Goal: Navigation & Orientation: Find specific page/section

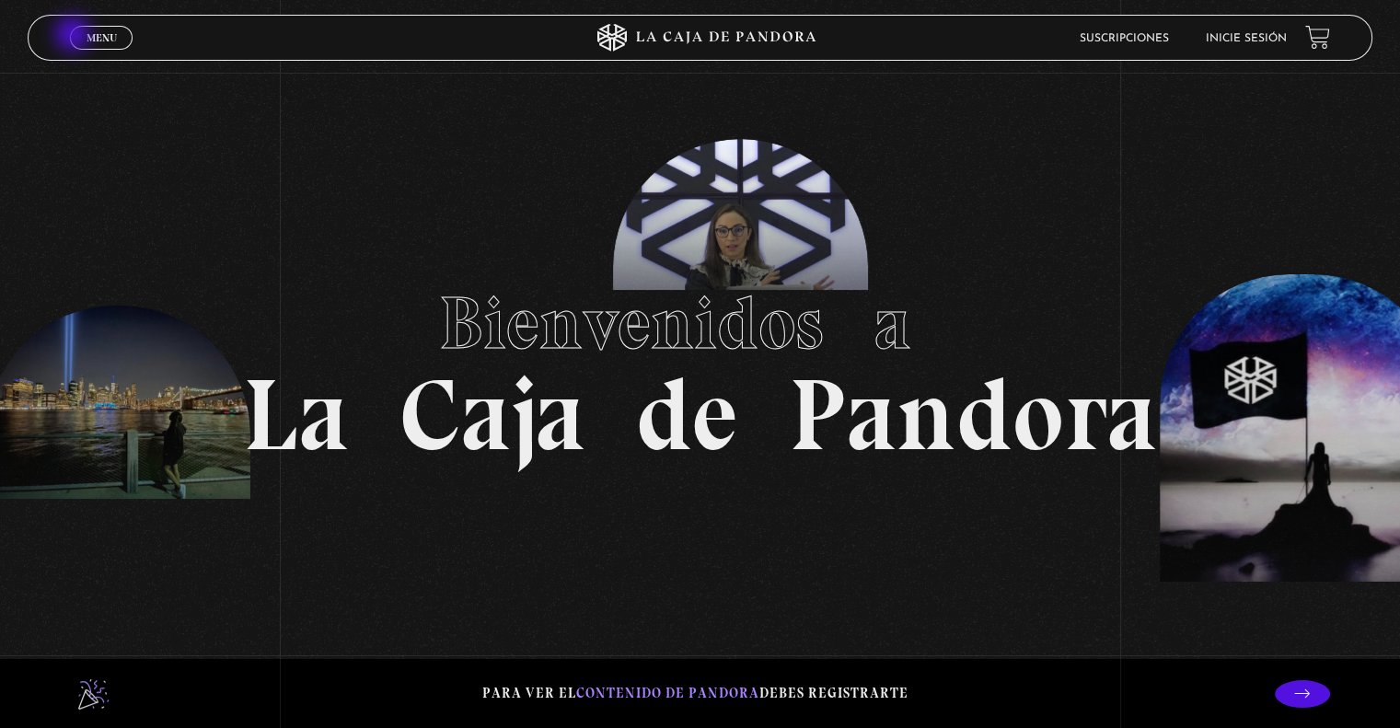
click at [76, 36] on link "Menu Cerrar" at bounding box center [101, 38] width 63 height 24
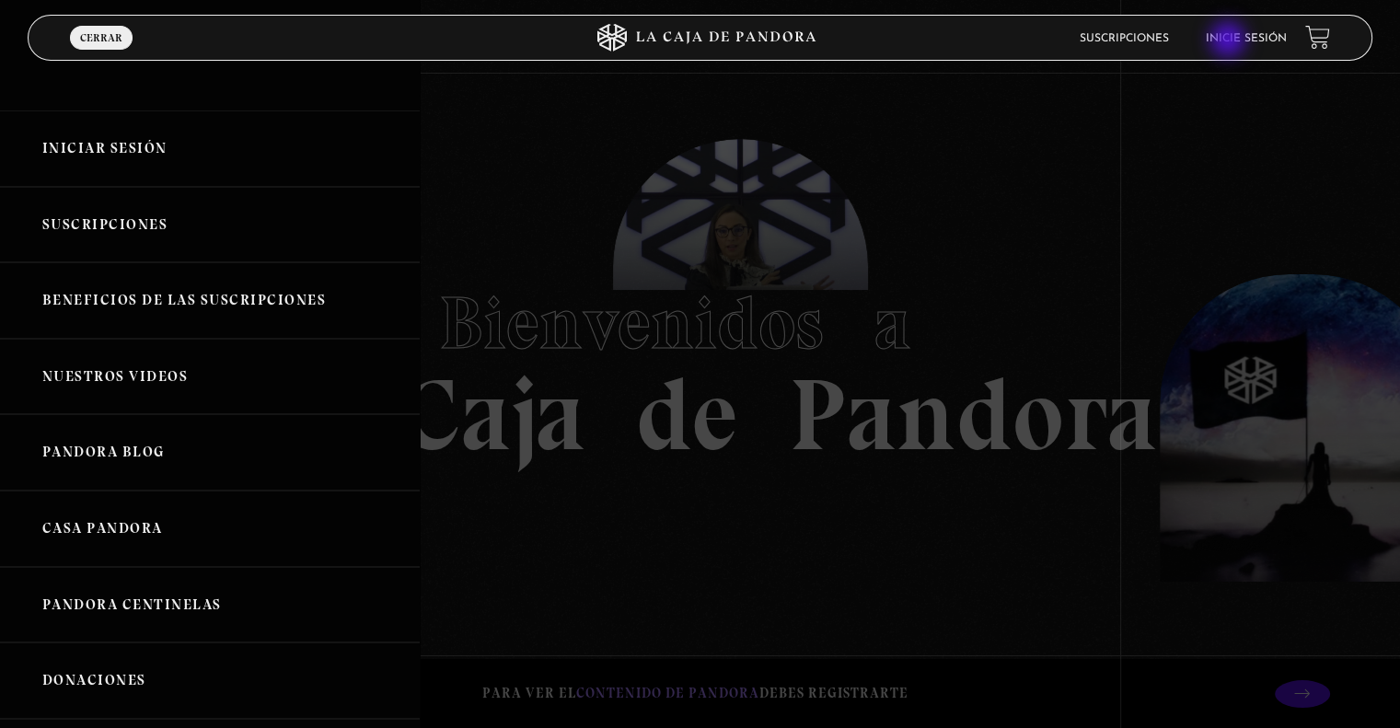
click at [1230, 41] on link "Inicie sesión" at bounding box center [1246, 38] width 81 height 11
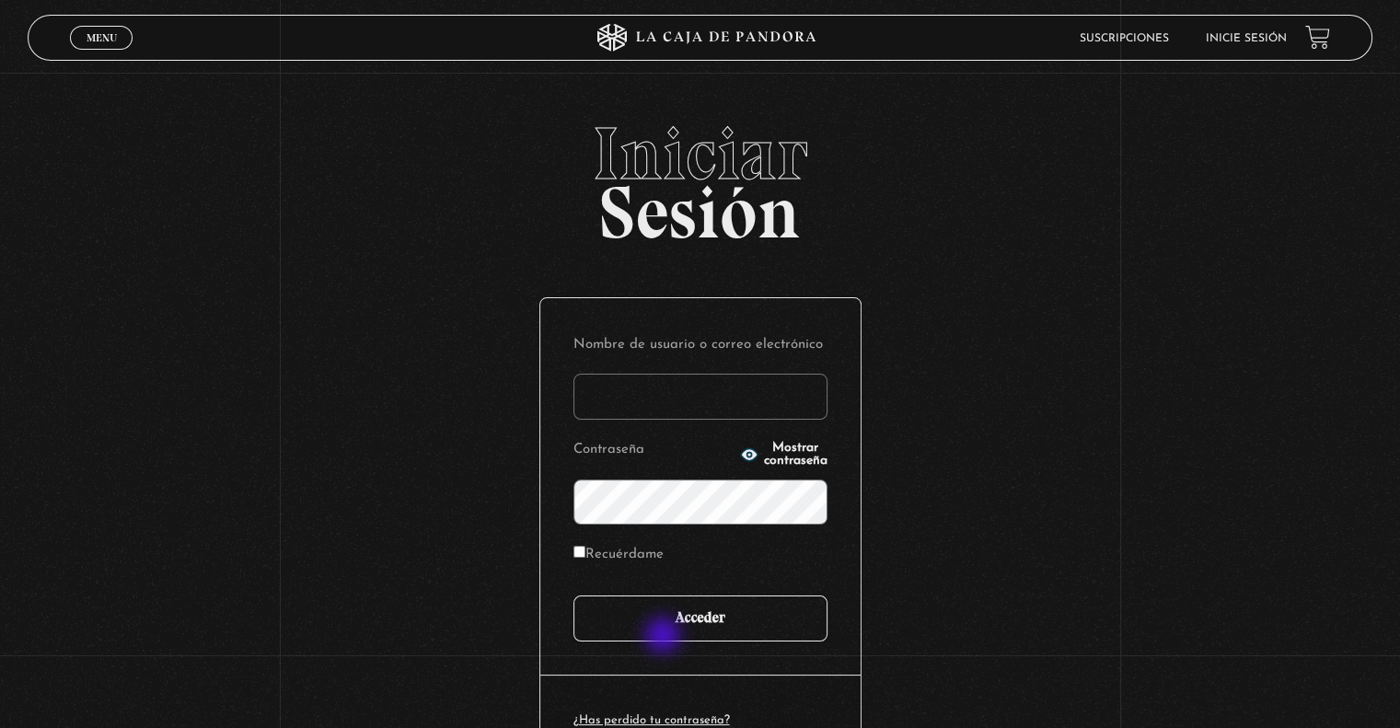
type input "javr6591@gmail.com"
click at [676, 628] on input "Acceder" at bounding box center [700, 619] width 254 height 46
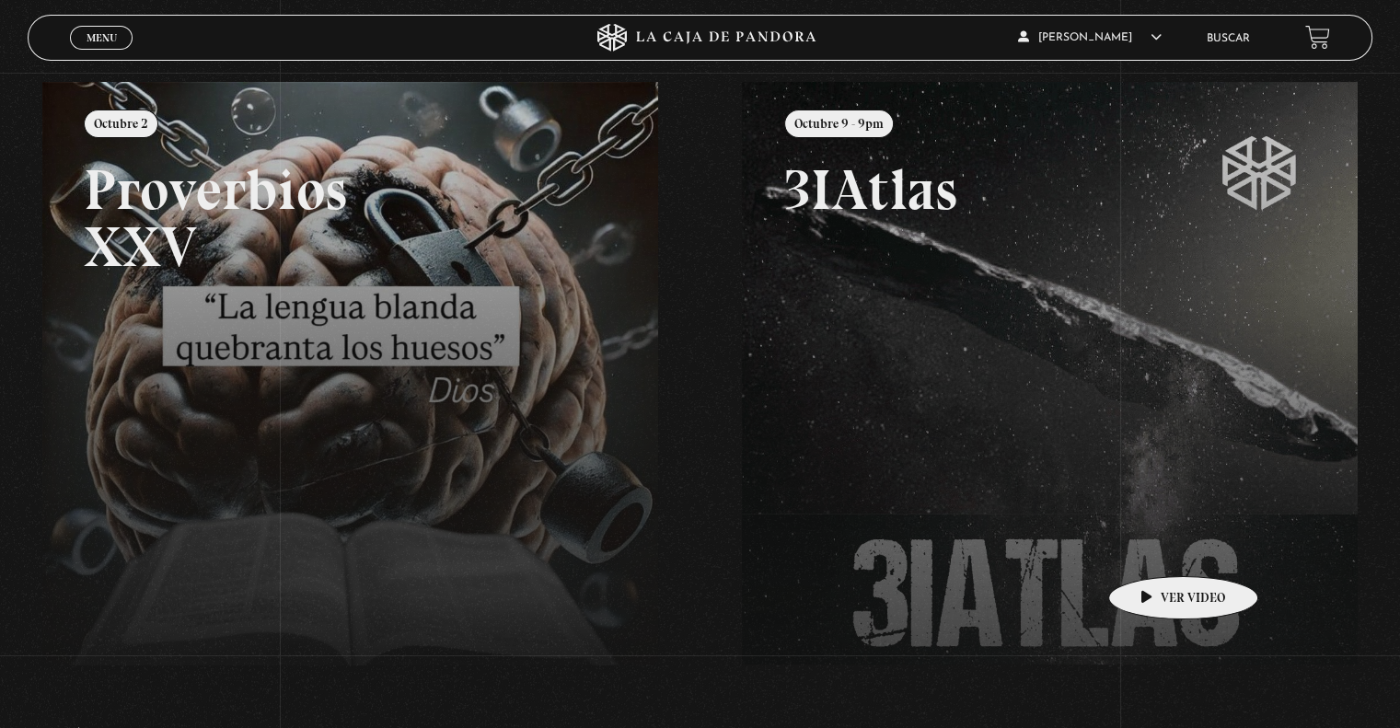
scroll to position [184, 0]
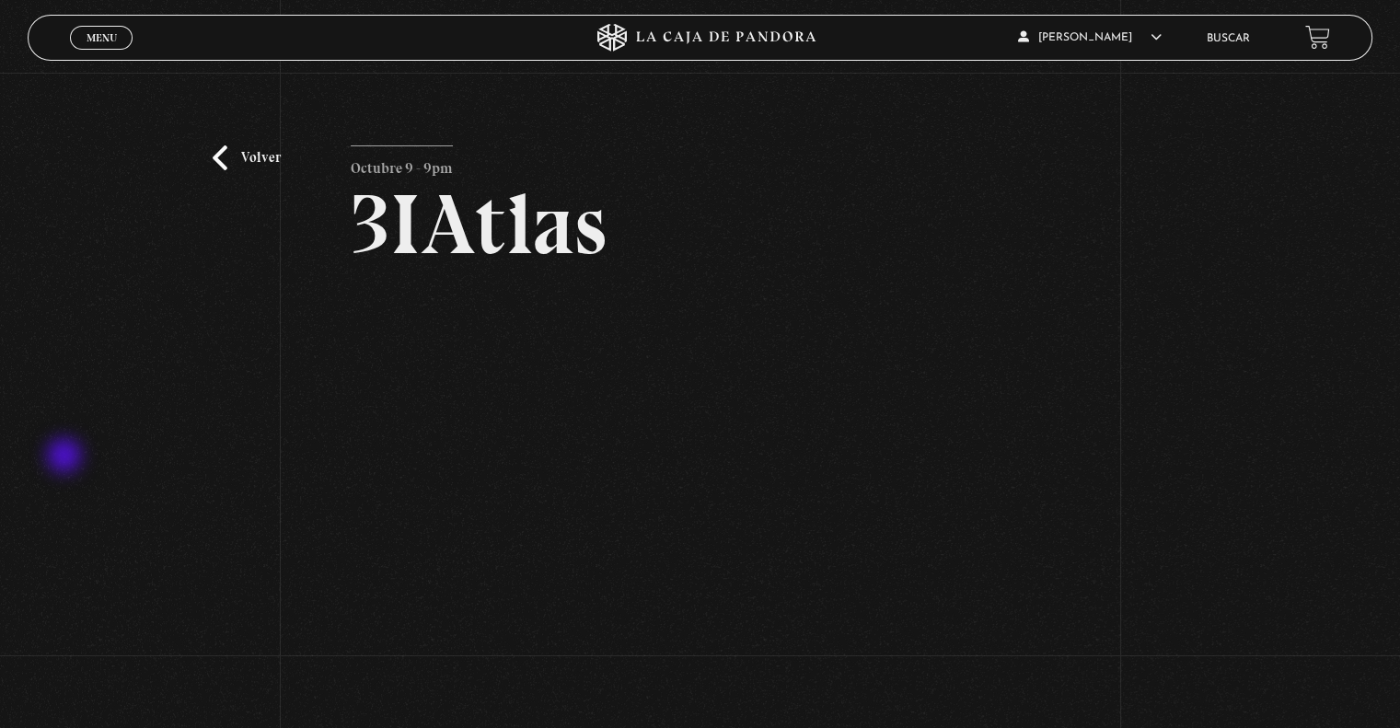
click at [66, 457] on div "Volver Octubre 9 - 9pm 3IAtlas" at bounding box center [700, 399] width 1400 height 652
